Goal: Navigation & Orientation: Find specific page/section

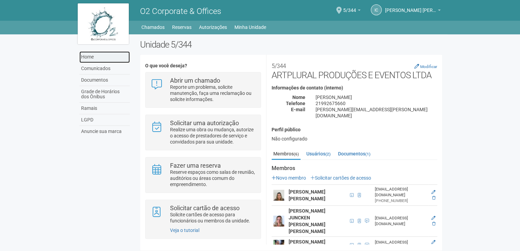
click at [94, 61] on link "Home" at bounding box center [104, 57] width 50 height 12
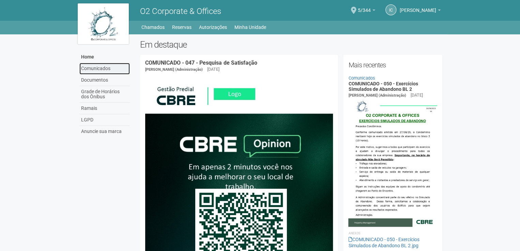
click at [101, 67] on link "Comunicados" at bounding box center [104, 69] width 50 height 12
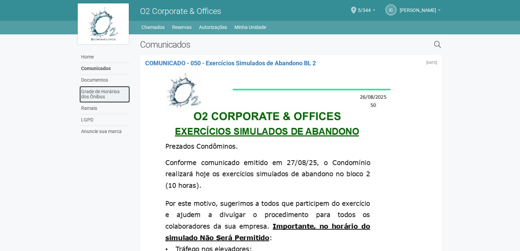
click at [105, 97] on link "Grade de Horários dos Ônibus" at bounding box center [104, 94] width 50 height 17
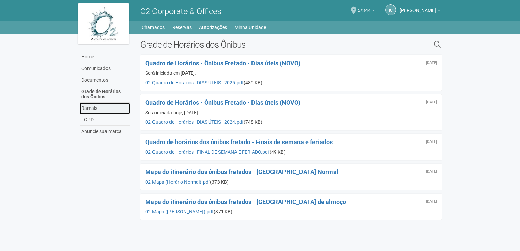
click at [99, 109] on link "Ramais" at bounding box center [105, 109] width 50 height 12
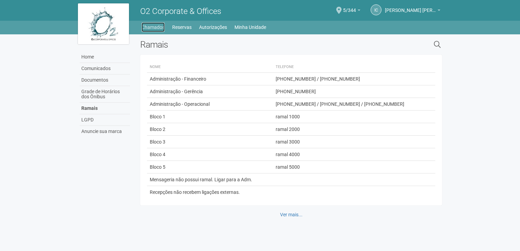
click at [151, 25] on link "Chamados" at bounding box center [153, 27] width 23 height 10
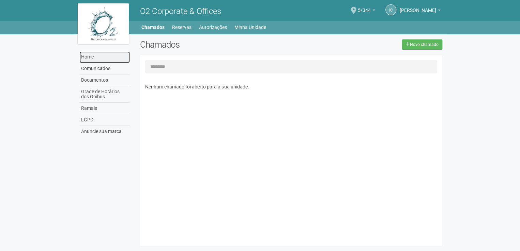
click at [94, 58] on link "Home" at bounding box center [104, 57] width 50 height 12
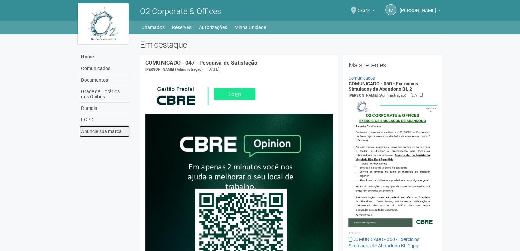
click at [109, 129] on link "Anuncie sua marca" at bounding box center [104, 131] width 50 height 11
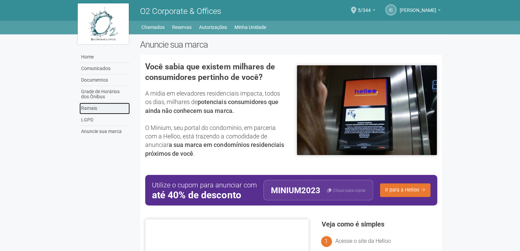
click at [92, 107] on link "Ramais" at bounding box center [104, 109] width 50 height 12
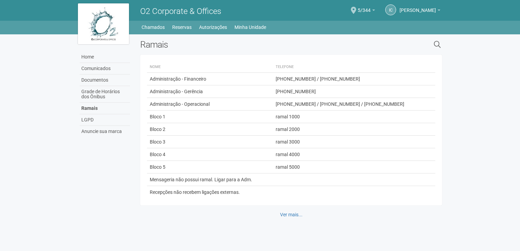
click at [291, 27] on ul "Home Home Comunicados Documentos Grade de Horários dos Ônibus Ramais LGPD Anunc…" at bounding box center [291, 27] width 301 height 10
click at [172, 40] on h2 "Ramais" at bounding box center [252, 44] width 224 height 10
